Goal: Check status: Check status

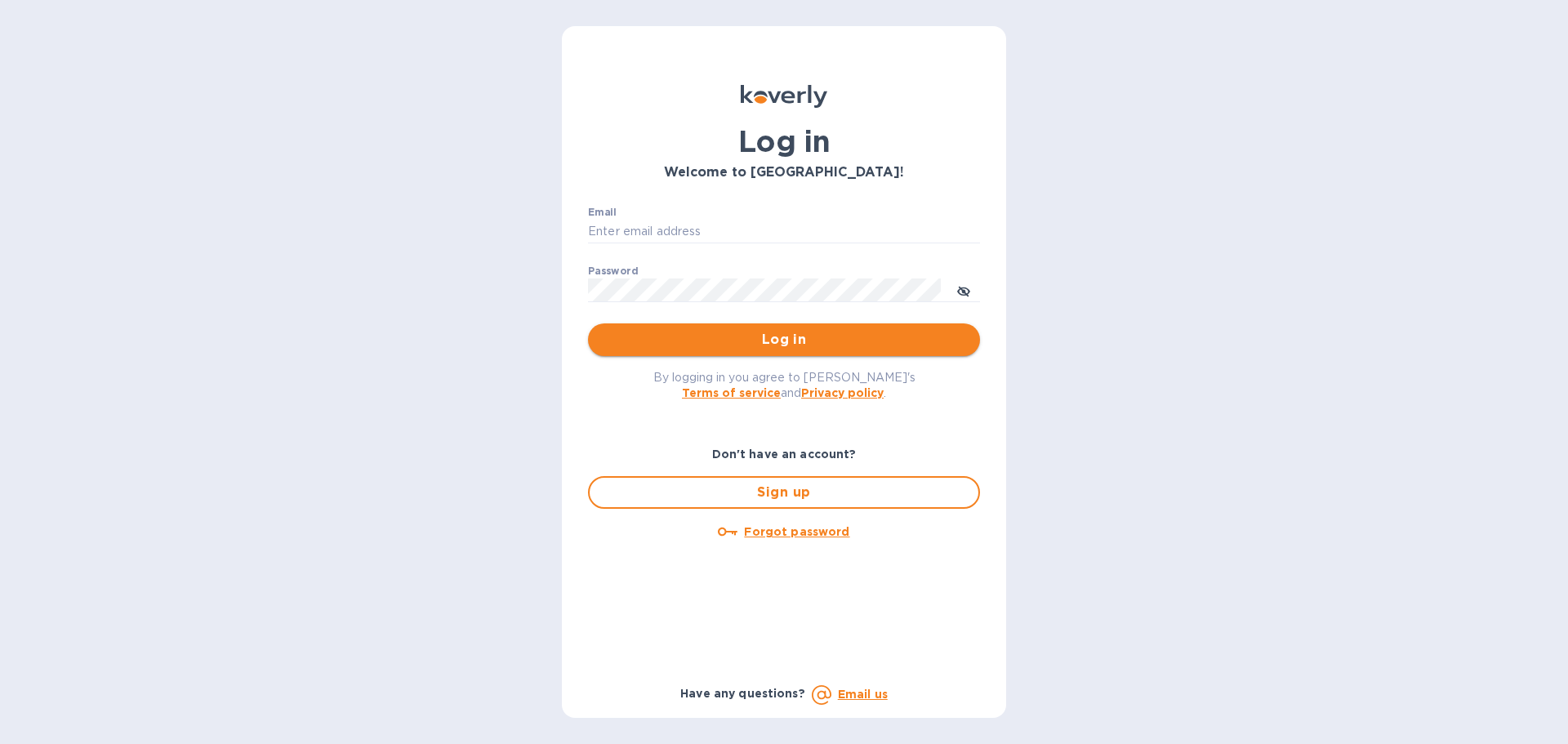
type input "ap@atronglobal.com"
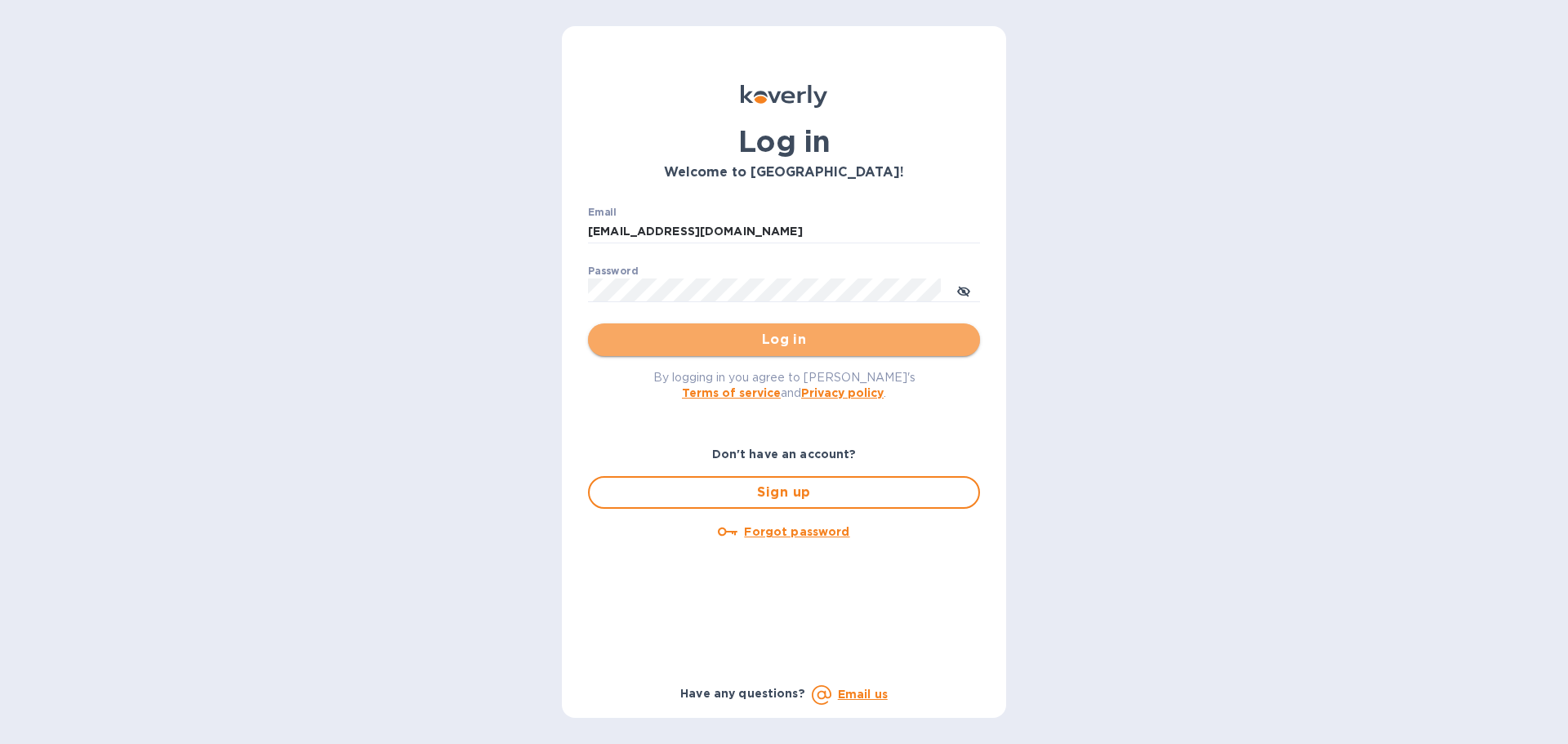
click at [761, 332] on span "Log in" at bounding box center [784, 339] width 366 height 19
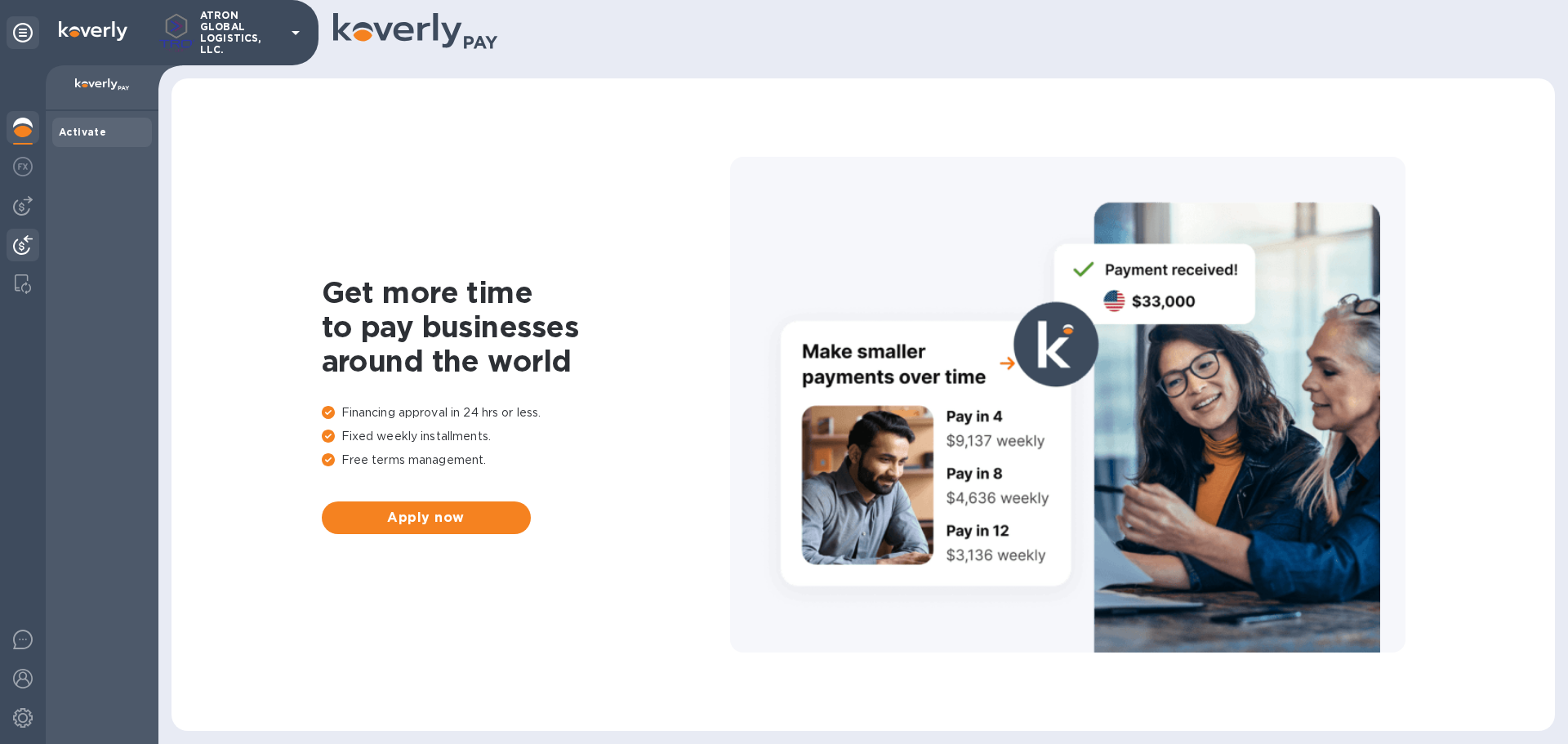
click at [28, 245] on img at bounding box center [23, 245] width 19 height 19
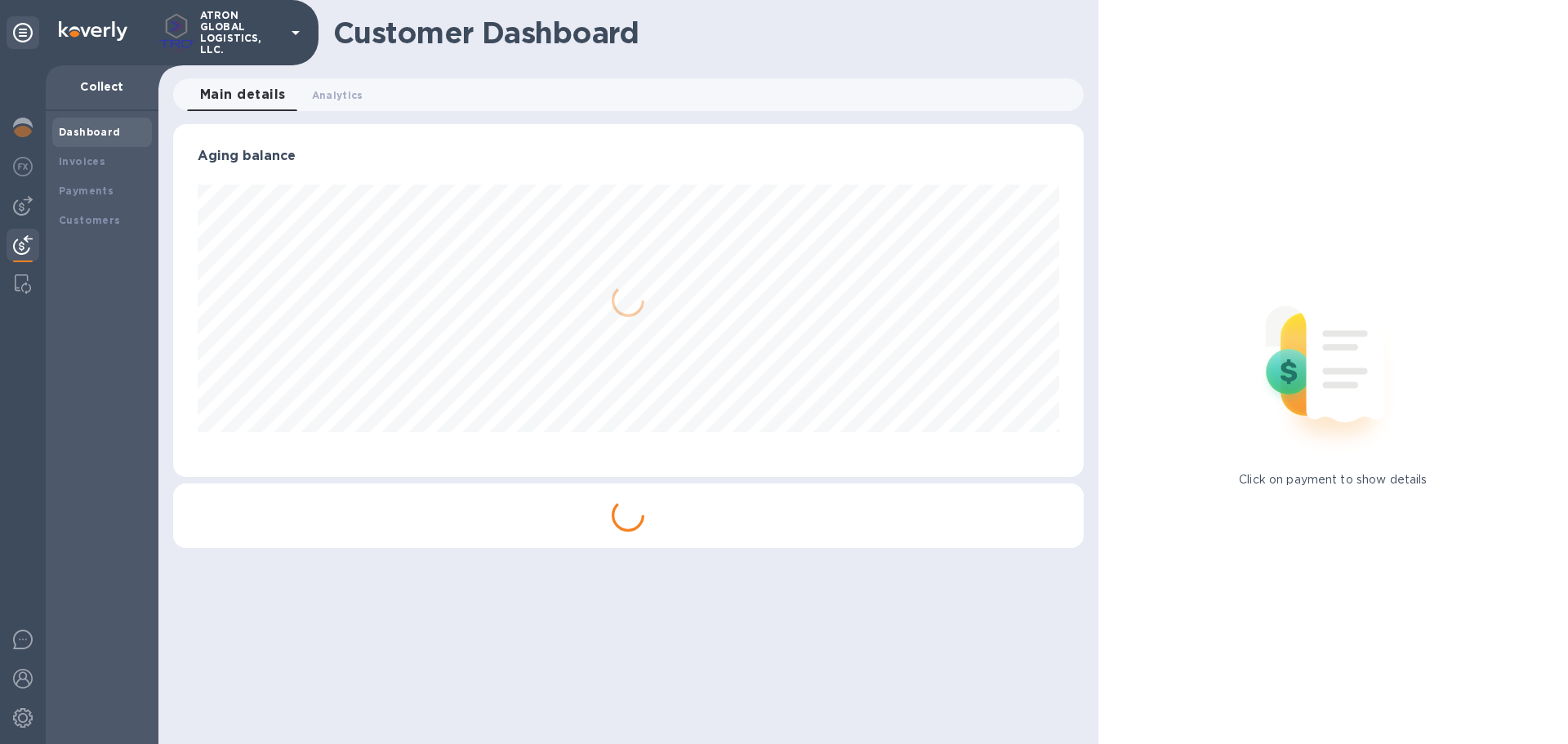
scroll to position [352, 910]
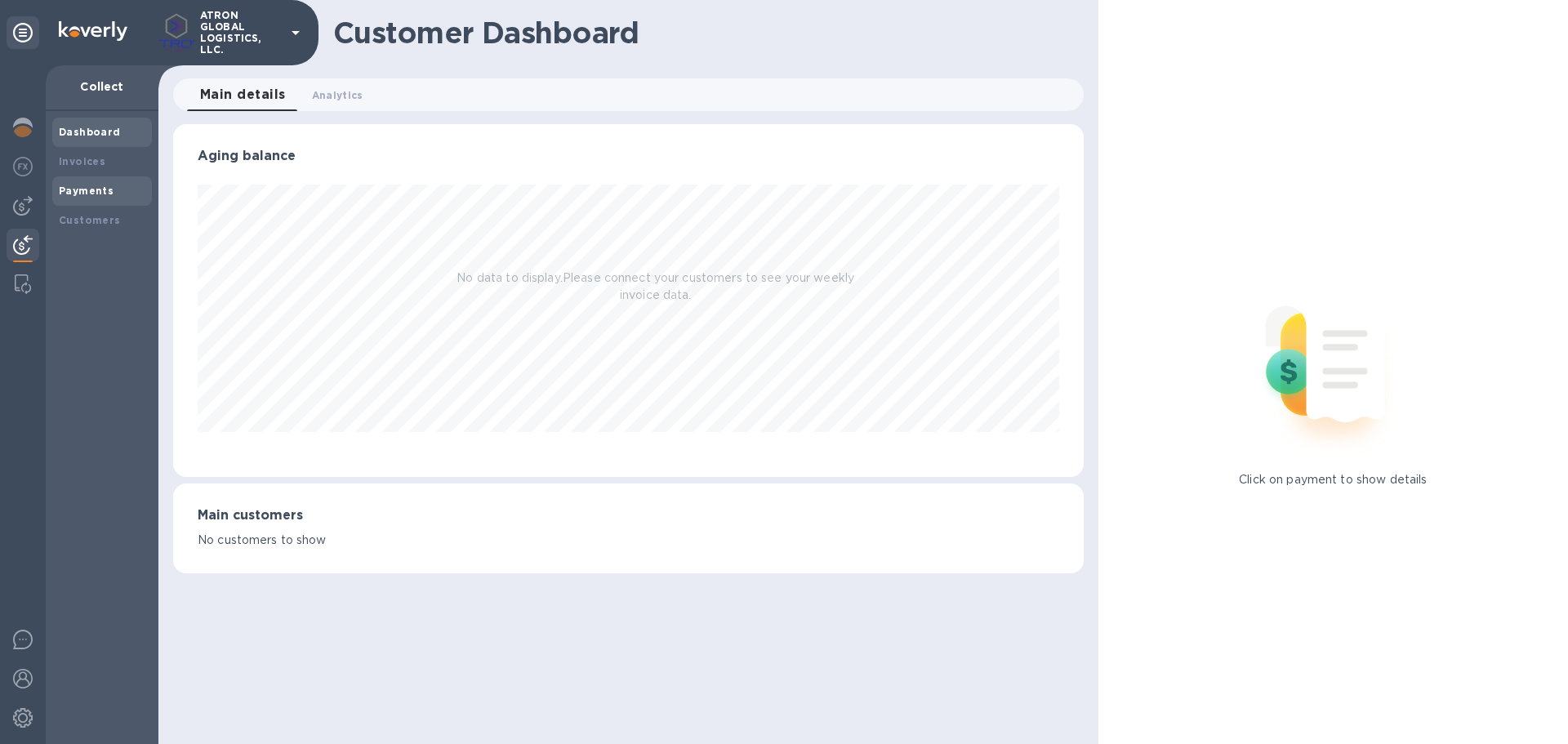
click at [90, 185] on b "Payments" at bounding box center [86, 190] width 55 height 13
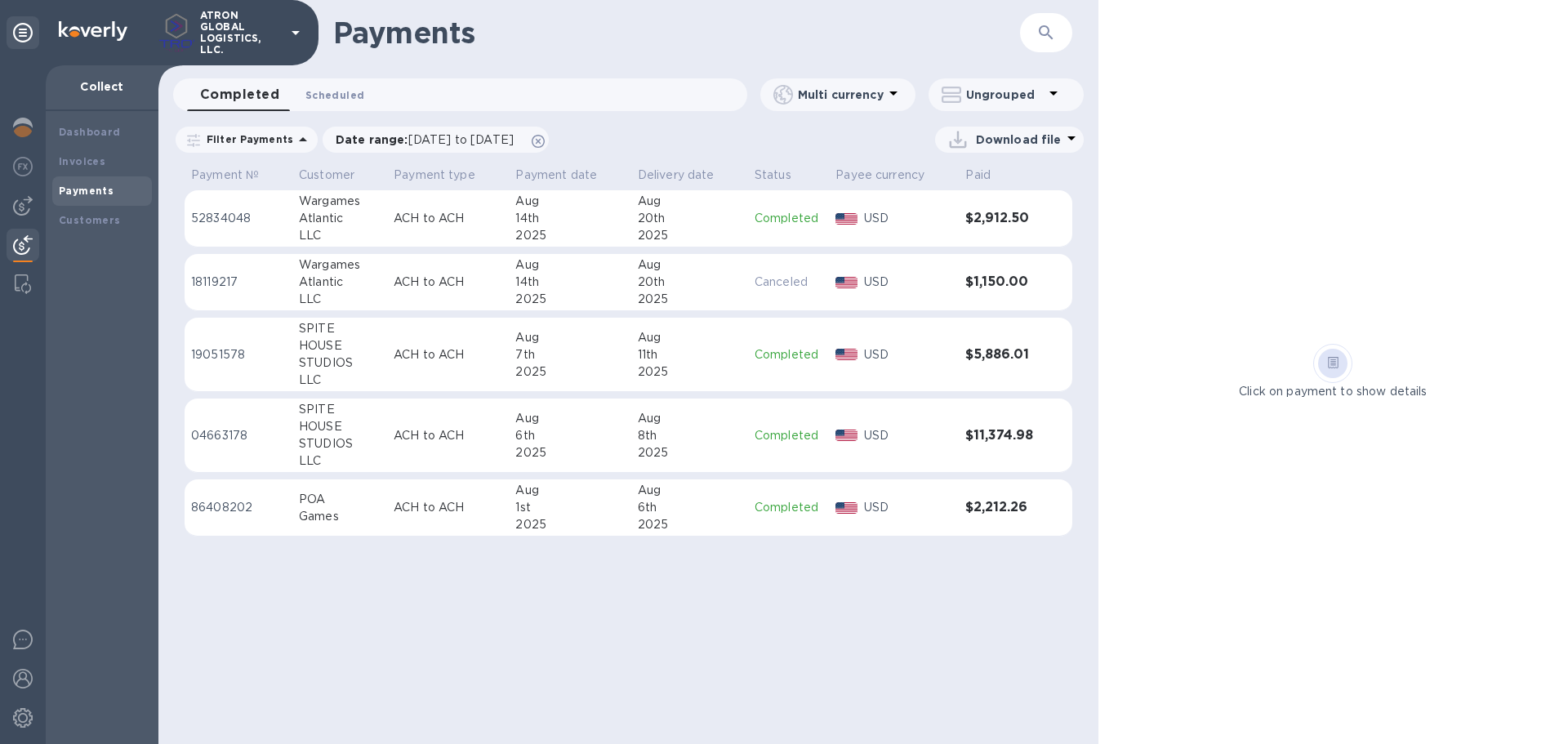
click at [327, 90] on span "Scheduled 0" at bounding box center [335, 95] width 58 height 18
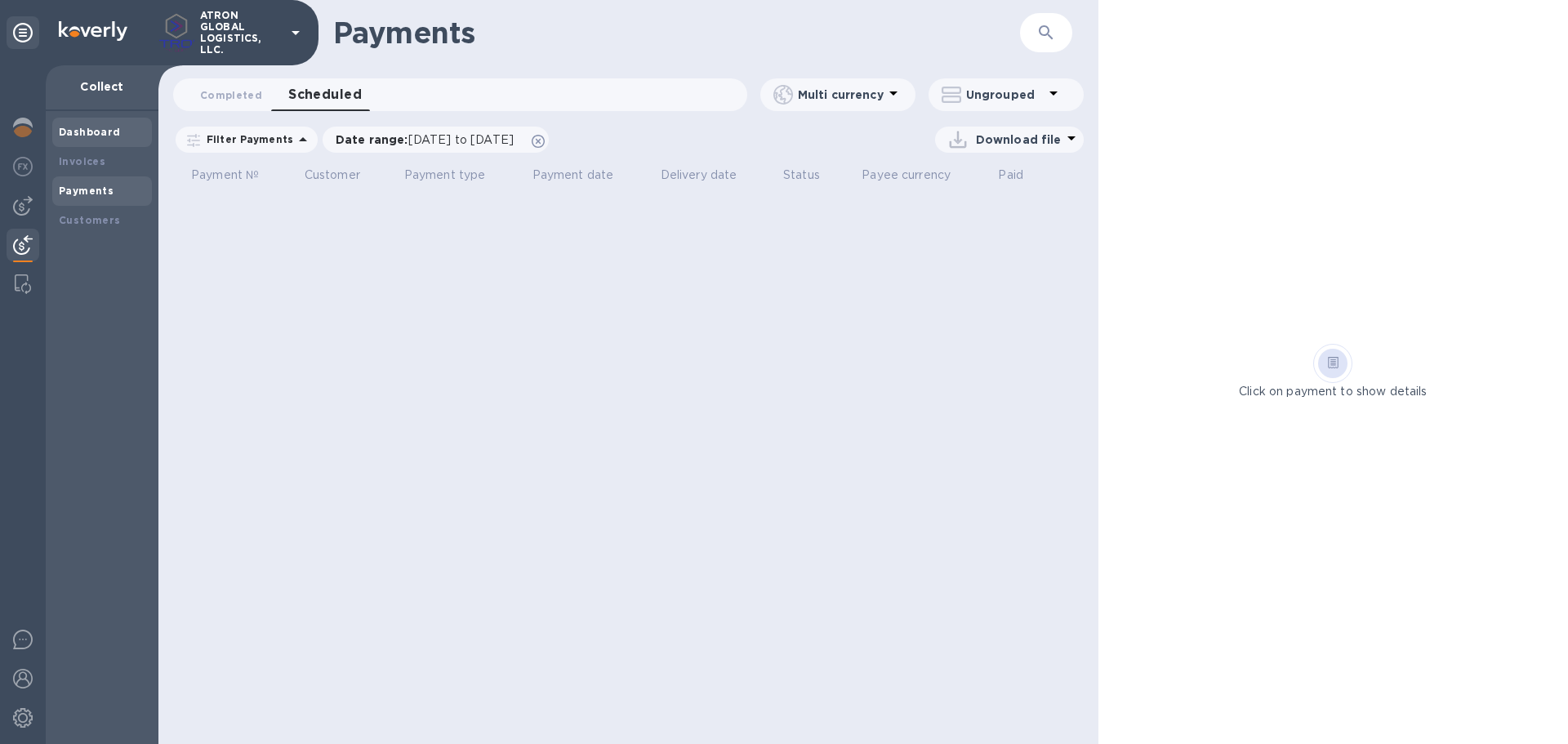
click at [96, 139] on div "Dashboard" at bounding box center [102, 133] width 87 height 17
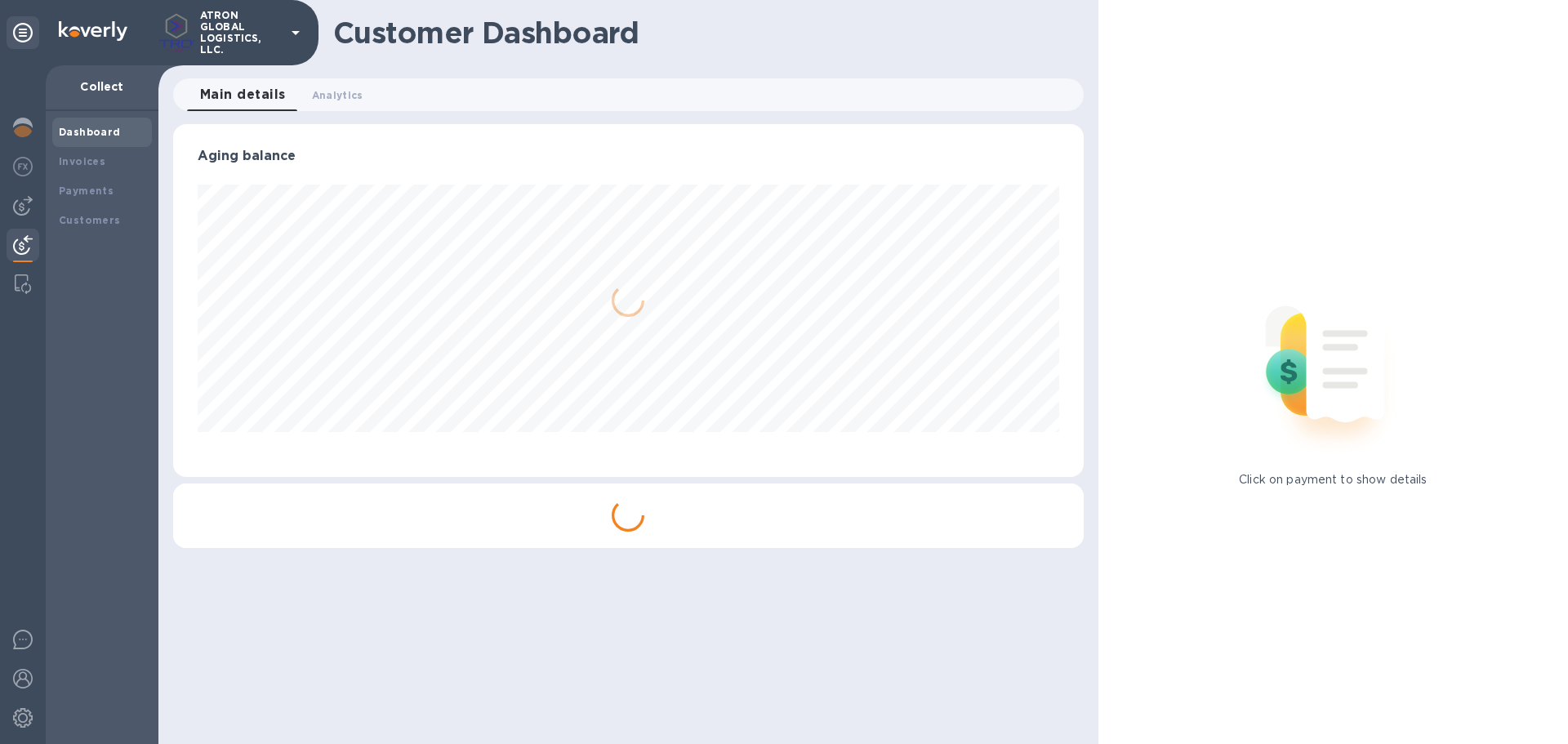
scroll to position [352, 910]
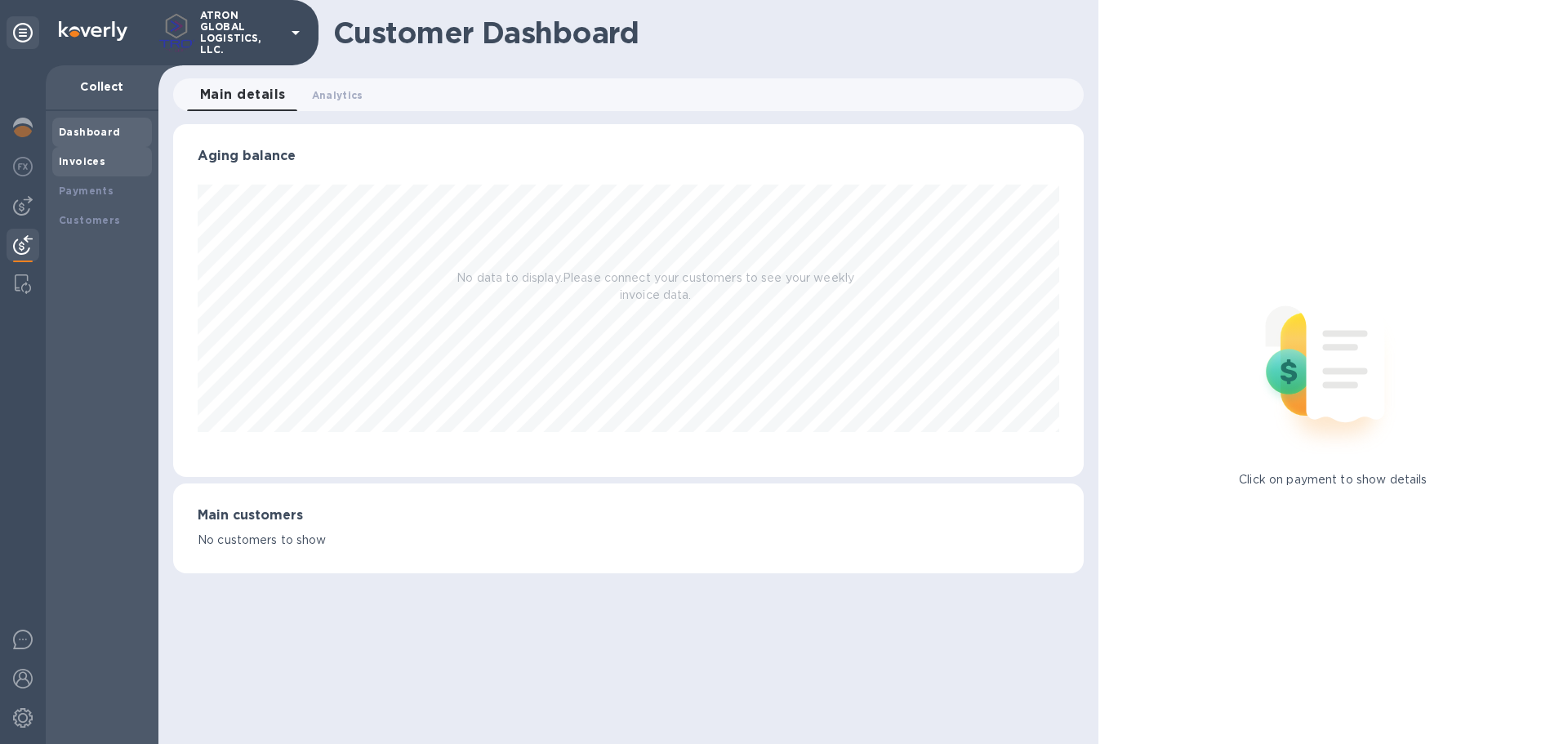
click at [85, 164] on b "Invoices" at bounding box center [82, 161] width 47 height 13
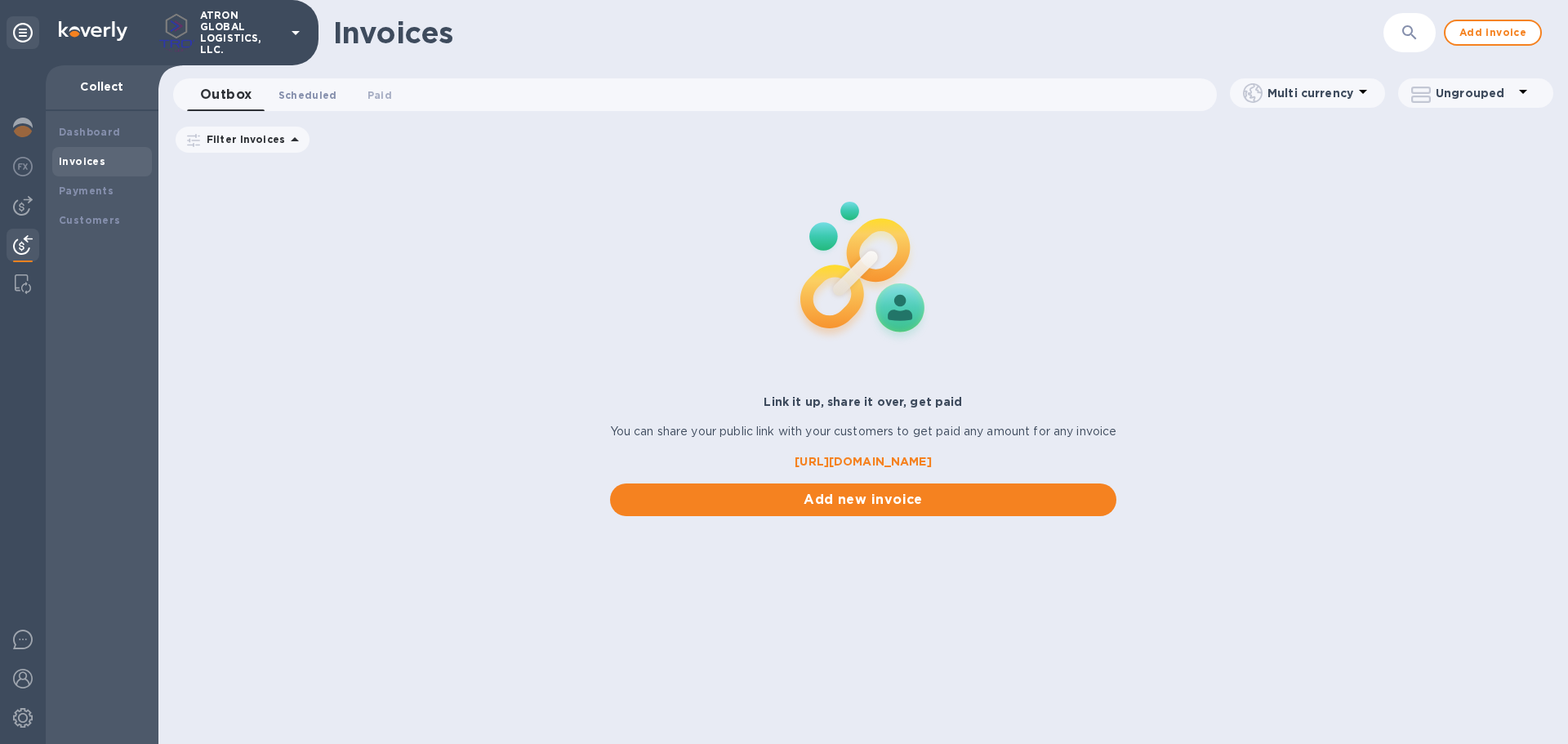
click at [300, 96] on span "Scheduled 0" at bounding box center [308, 95] width 58 height 18
click at [81, 190] on b "Payments" at bounding box center [86, 190] width 55 height 13
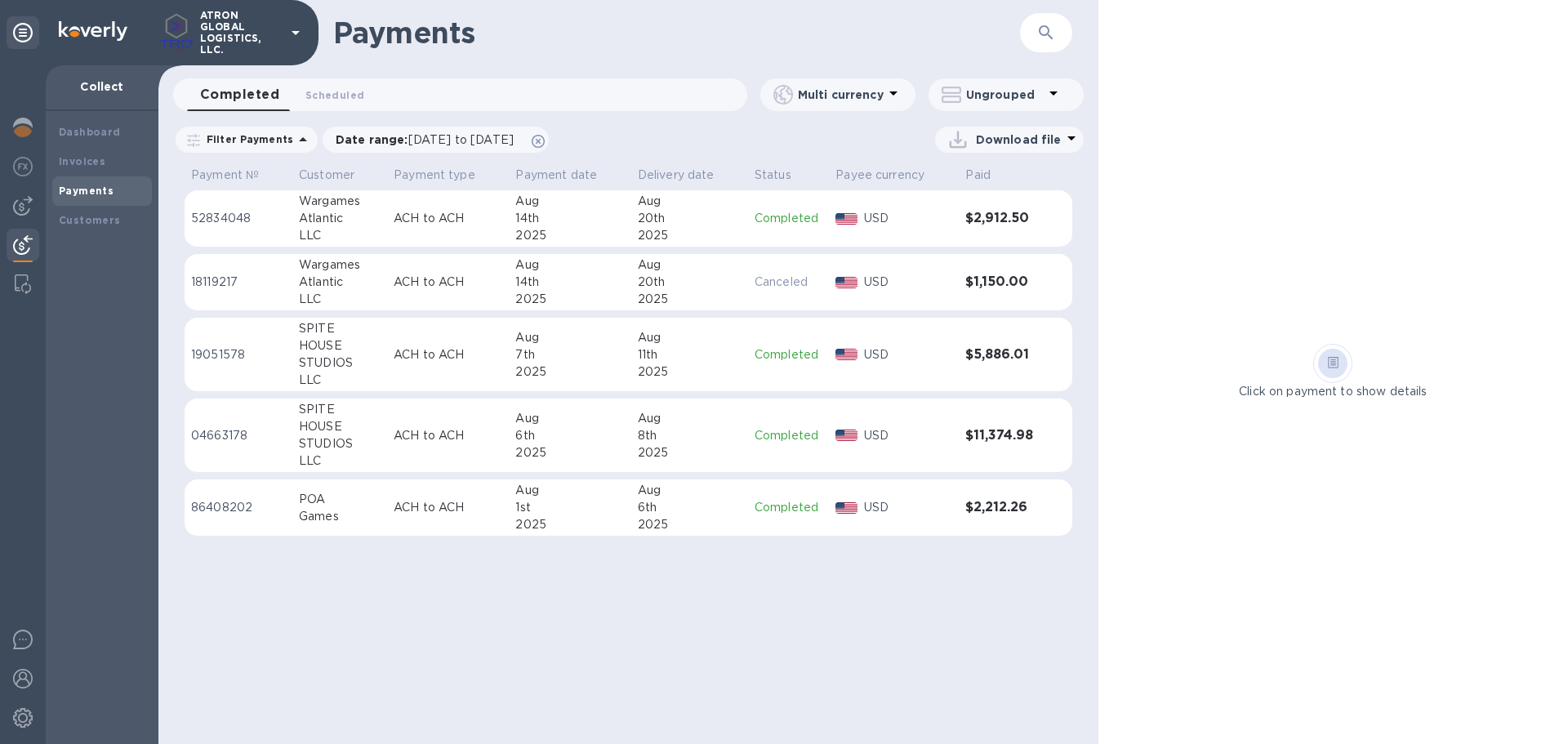
click at [806, 283] on p "Canceled" at bounding box center [788, 282] width 68 height 18
